Goal: Information Seeking & Learning: Learn about a topic

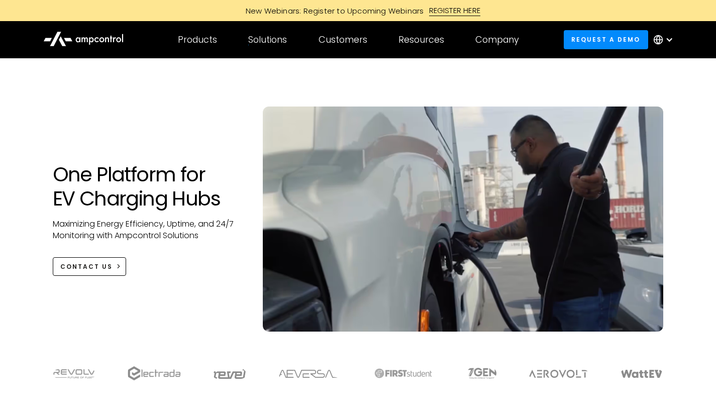
scroll to position [6, 0]
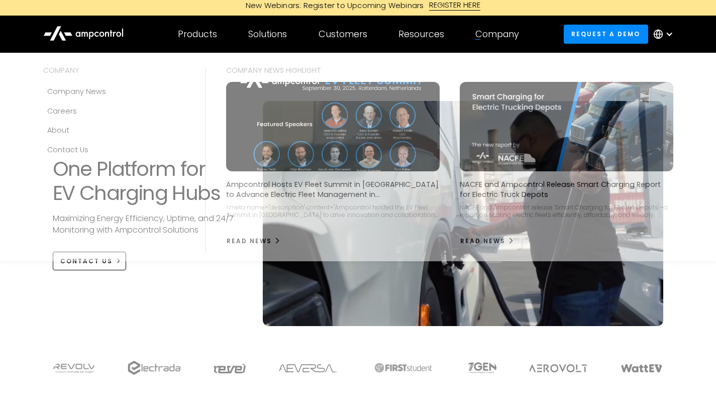
click at [499, 27] on div "Company COMPANY Company news Careers About Contact Us COMPANY NEWS Highlight Am…" at bounding box center [497, 34] width 75 height 35
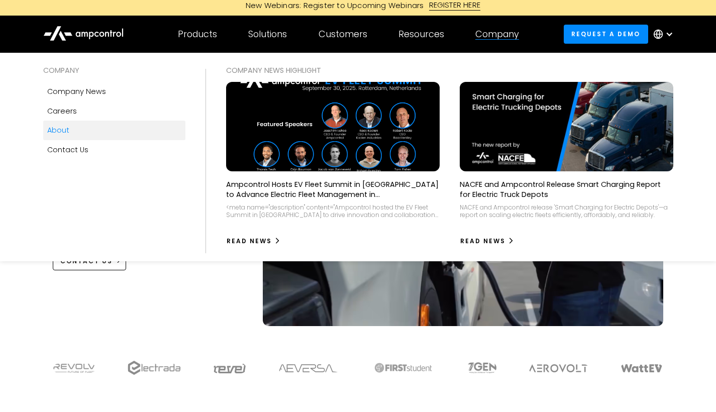
click at [71, 131] on link "About" at bounding box center [114, 130] width 143 height 19
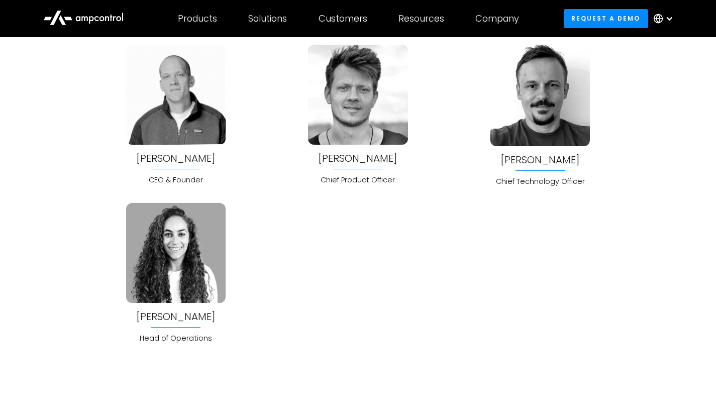
scroll to position [2666, 0]
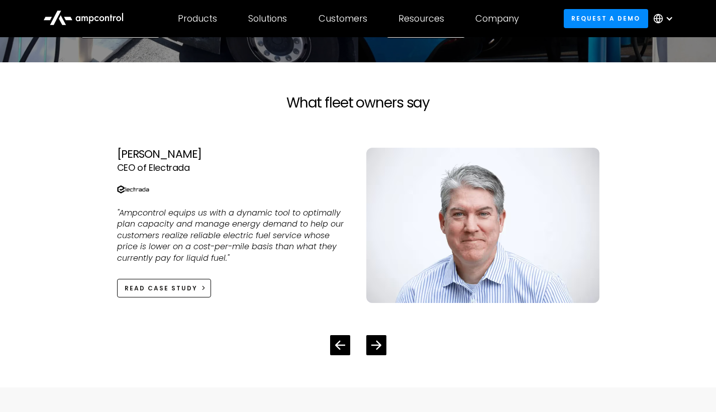
scroll to position [2197, 0]
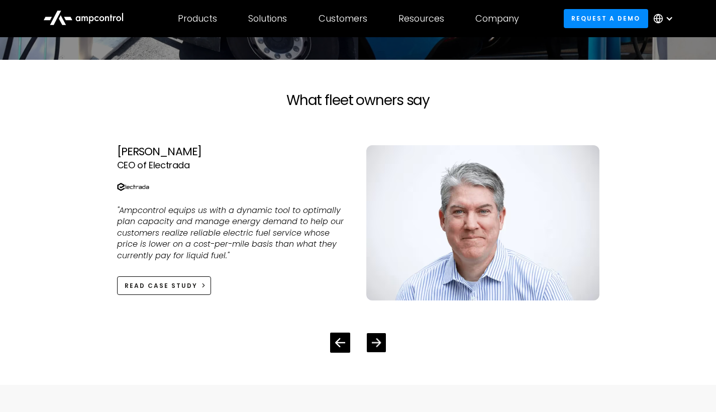
click at [383, 339] on div "Next slide" at bounding box center [376, 342] width 19 height 19
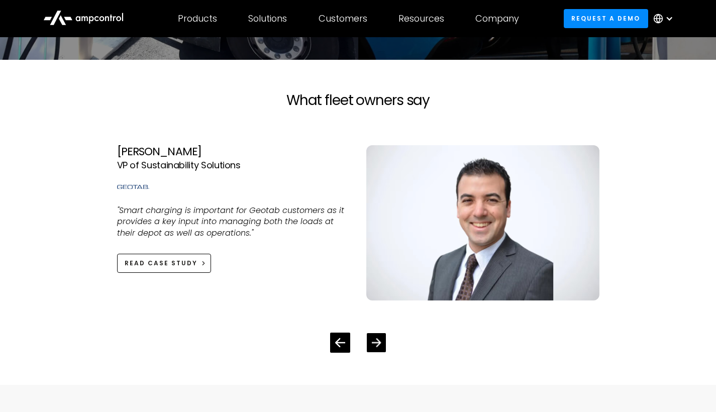
click at [383, 339] on div "Next slide" at bounding box center [376, 342] width 19 height 19
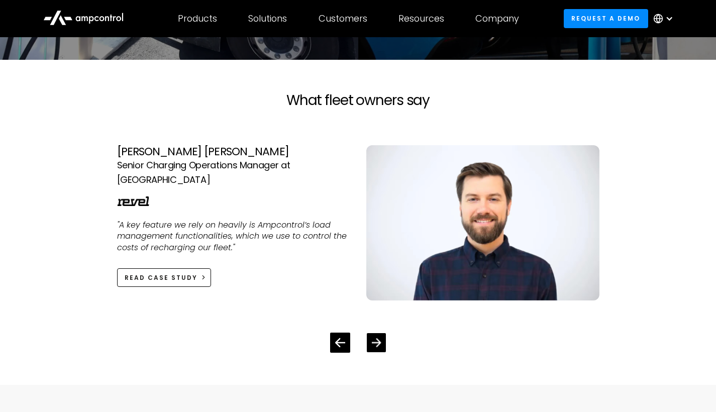
click at [383, 339] on div "Next slide" at bounding box center [376, 342] width 19 height 19
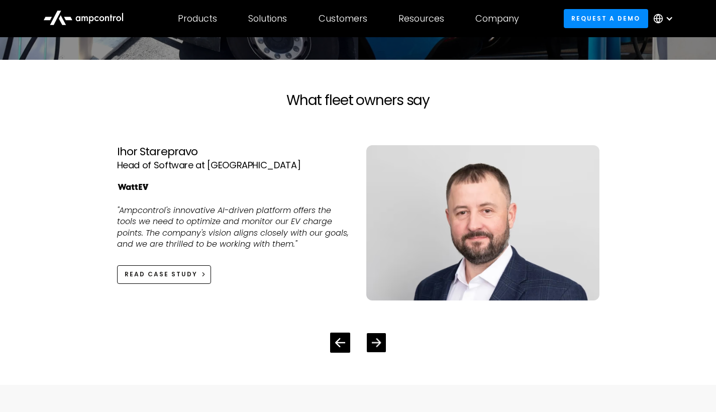
click at [383, 339] on div "Next slide" at bounding box center [376, 342] width 19 height 19
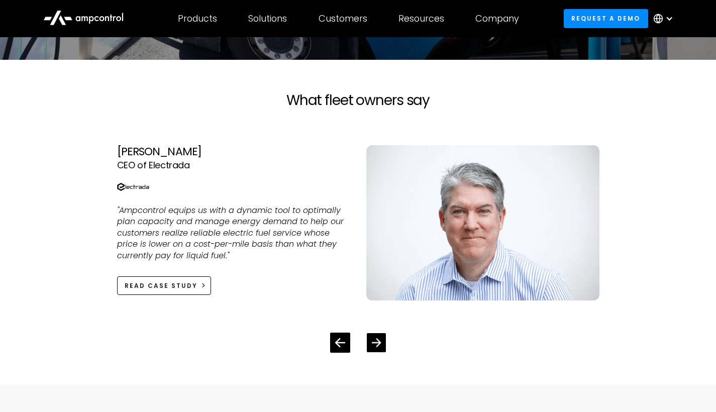
click at [383, 339] on div "Next slide" at bounding box center [376, 342] width 19 height 19
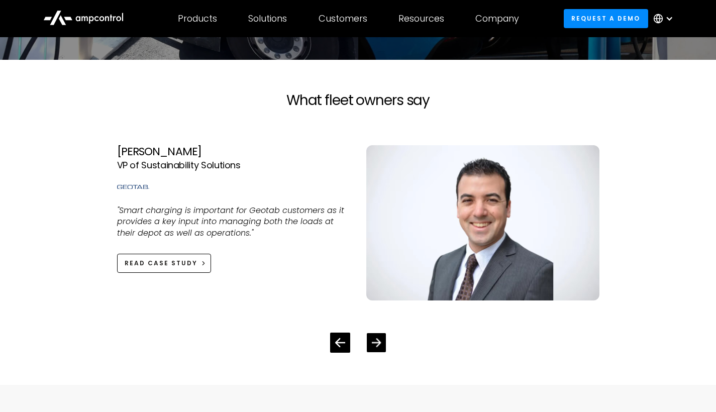
click at [383, 339] on div "Next slide" at bounding box center [376, 342] width 19 height 19
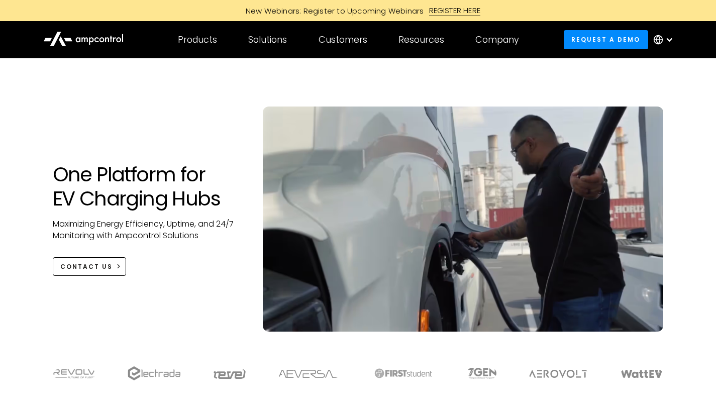
scroll to position [0, 0]
